Goal: Transaction & Acquisition: Purchase product/service

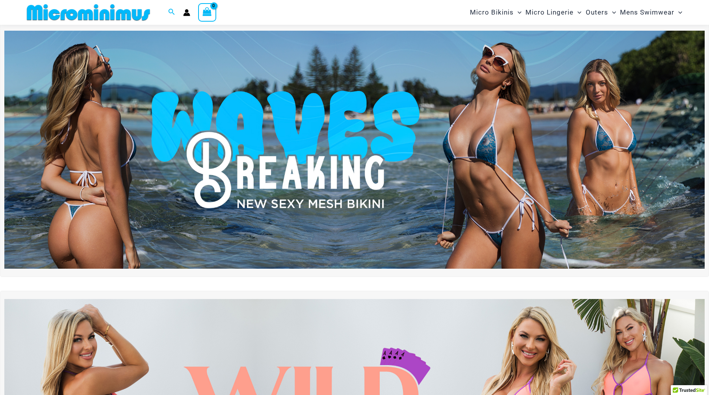
scroll to position [24, 0]
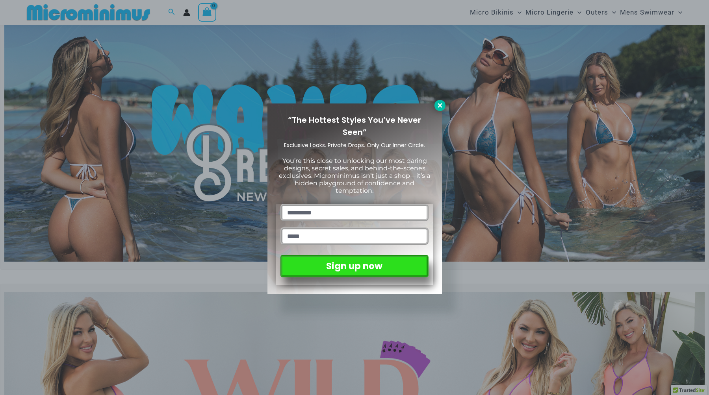
click at [437, 105] on icon at bounding box center [439, 105] width 7 height 7
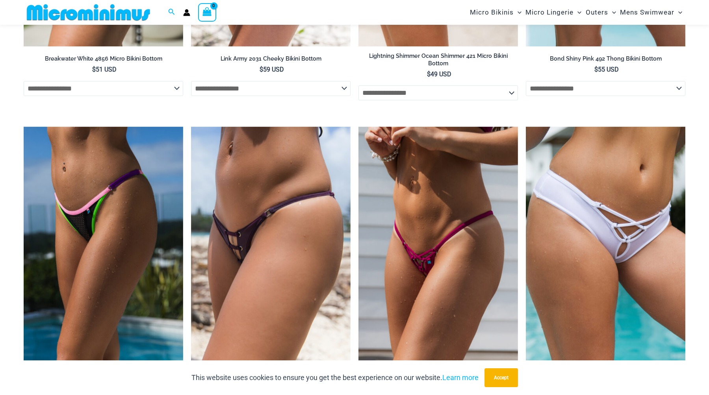
scroll to position [2244, 0]
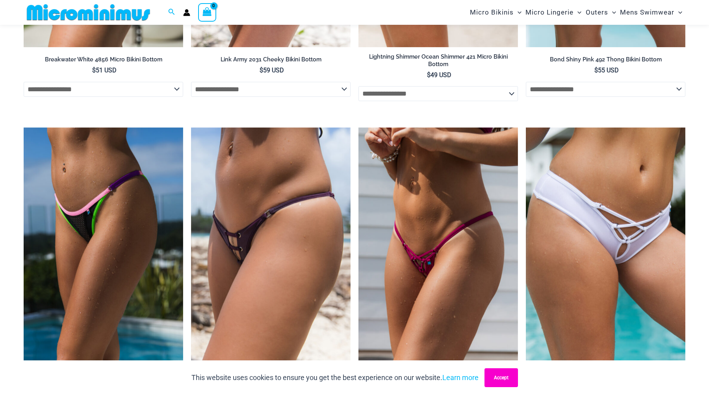
click at [510, 377] on button "Accept" at bounding box center [500, 377] width 33 height 19
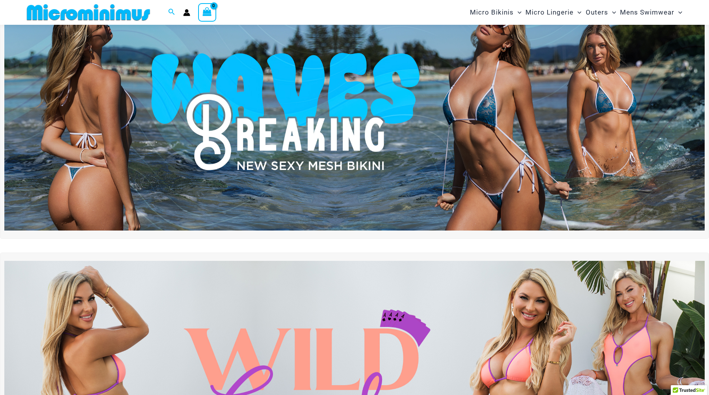
scroll to position [0, 0]
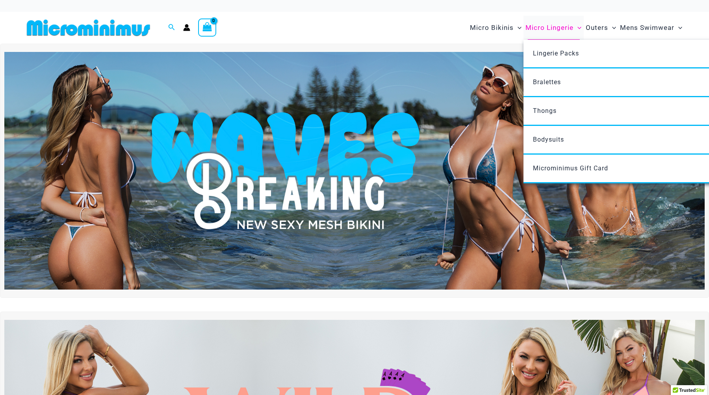
click at [568, 31] on span "Micro Lingerie" at bounding box center [549, 28] width 48 height 20
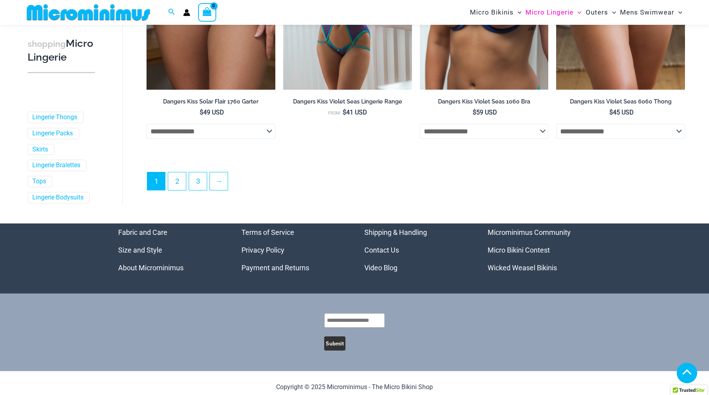
scroll to position [2110, 0]
